Goal: Task Accomplishment & Management: Manage account settings

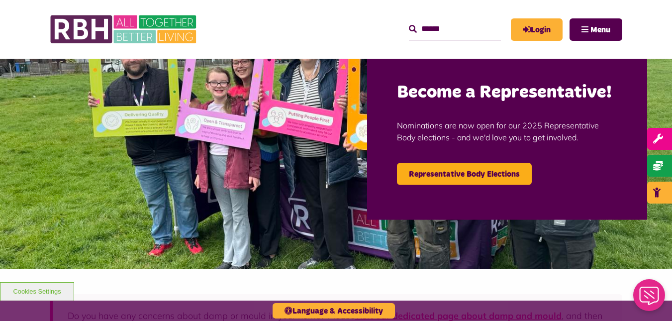
scroll to position [60, 0]
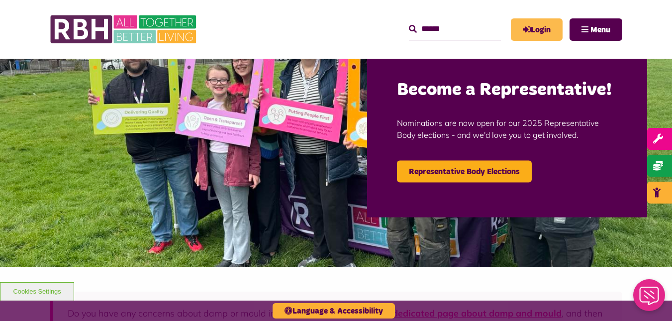
click at [479, 23] on link "Login" at bounding box center [537, 29] width 52 height 22
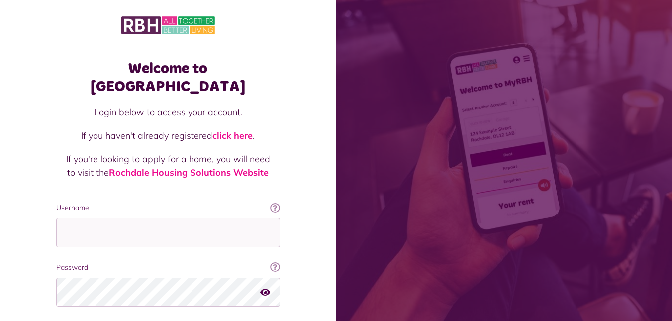
scroll to position [61, 0]
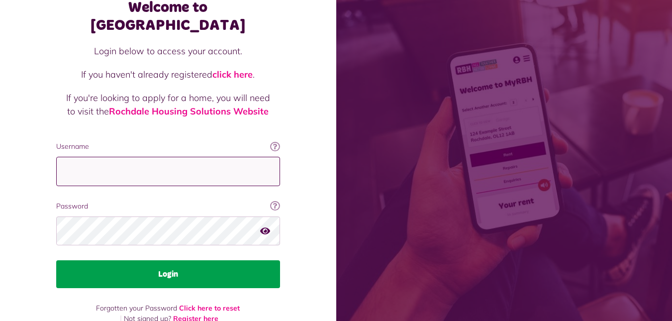
type input "**********"
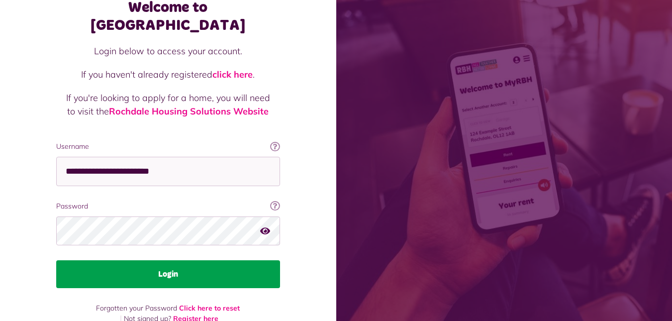
click at [201, 260] on button "Login" at bounding box center [168, 274] width 224 height 28
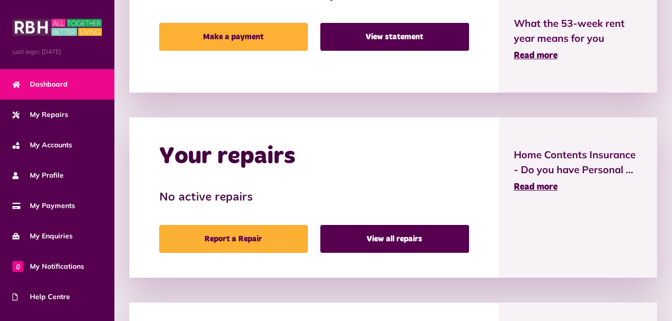
scroll to position [429, 0]
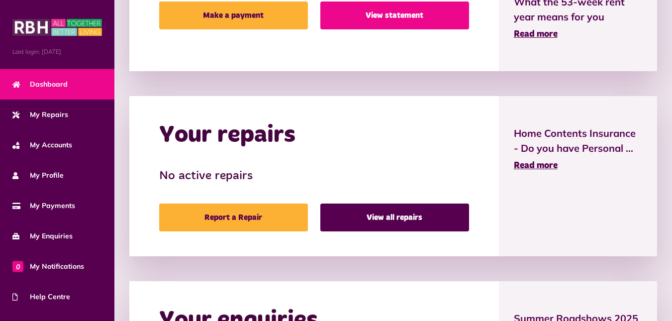
click at [374, 28] on link "View statement" at bounding box center [394, 15] width 149 height 28
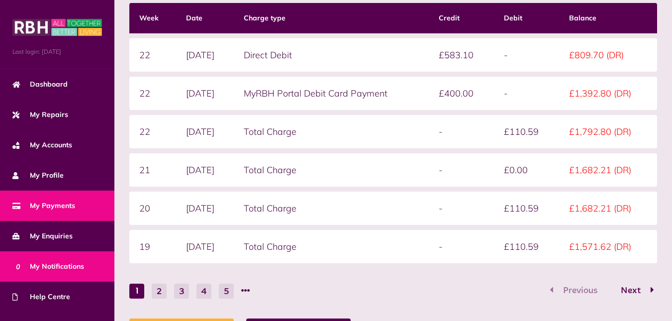
scroll to position [82, 0]
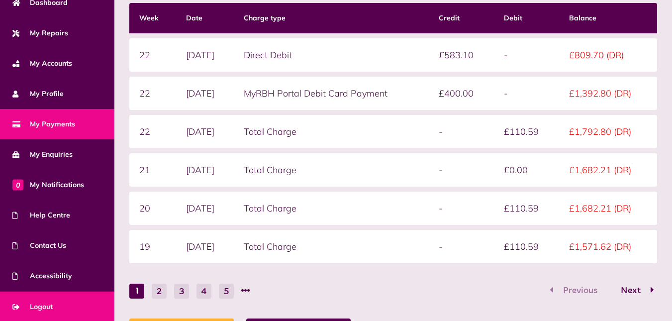
click at [41, 302] on span "Logout" at bounding box center [32, 306] width 40 height 10
